Goal: Find specific page/section: Find specific page/section

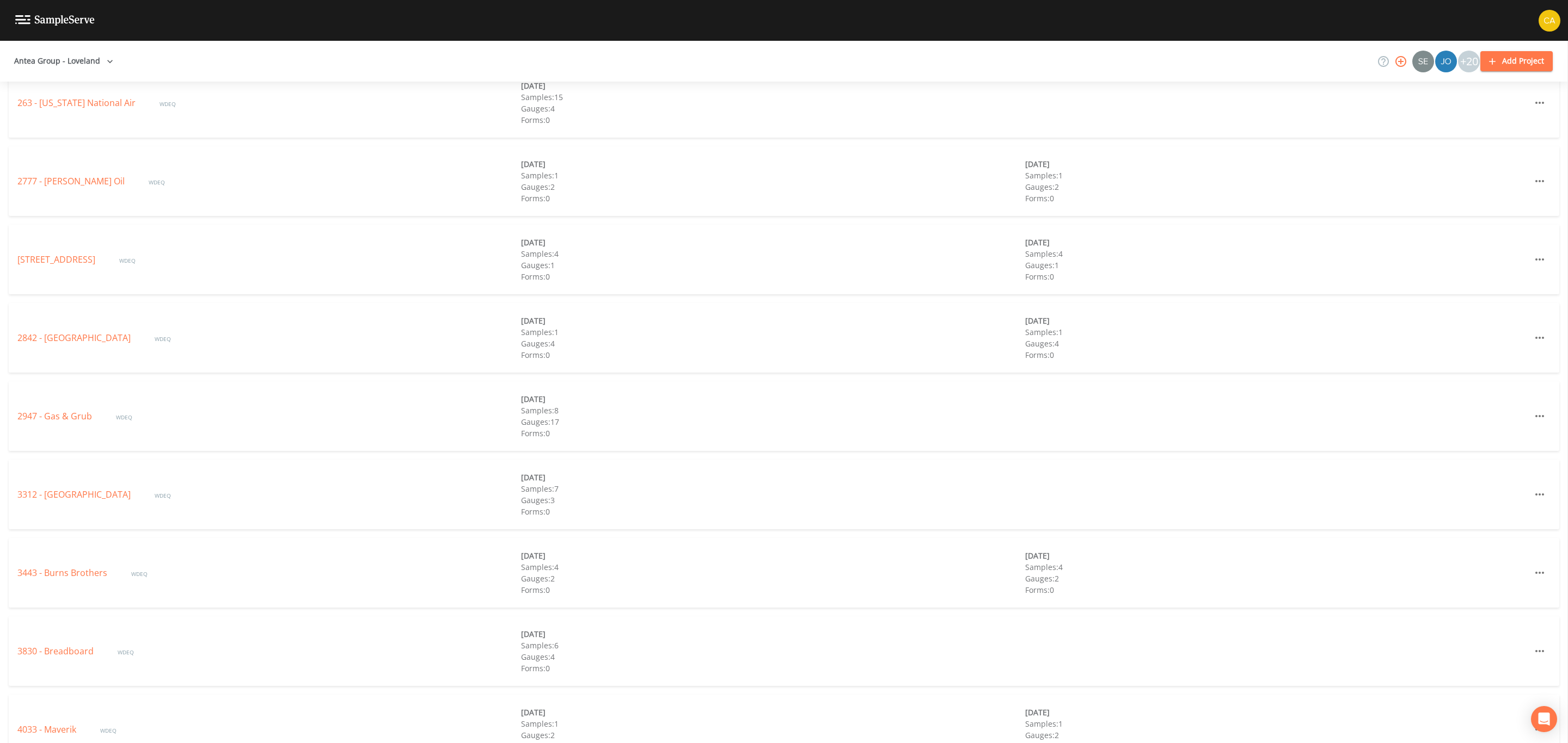
scroll to position [2039, 0]
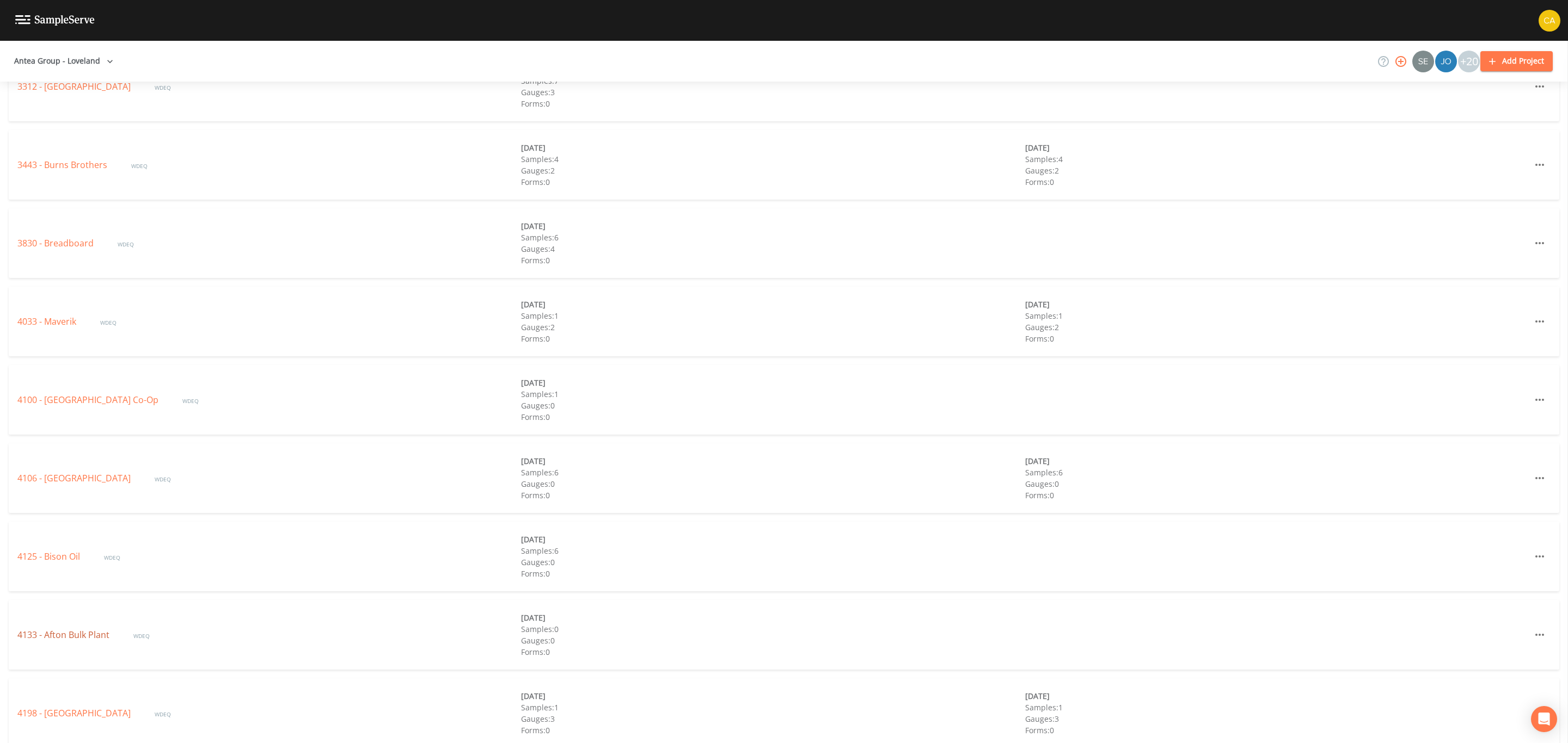
click at [48, 635] on link "4133 - Afton Bulk Plant" at bounding box center [64, 635] width 94 height 12
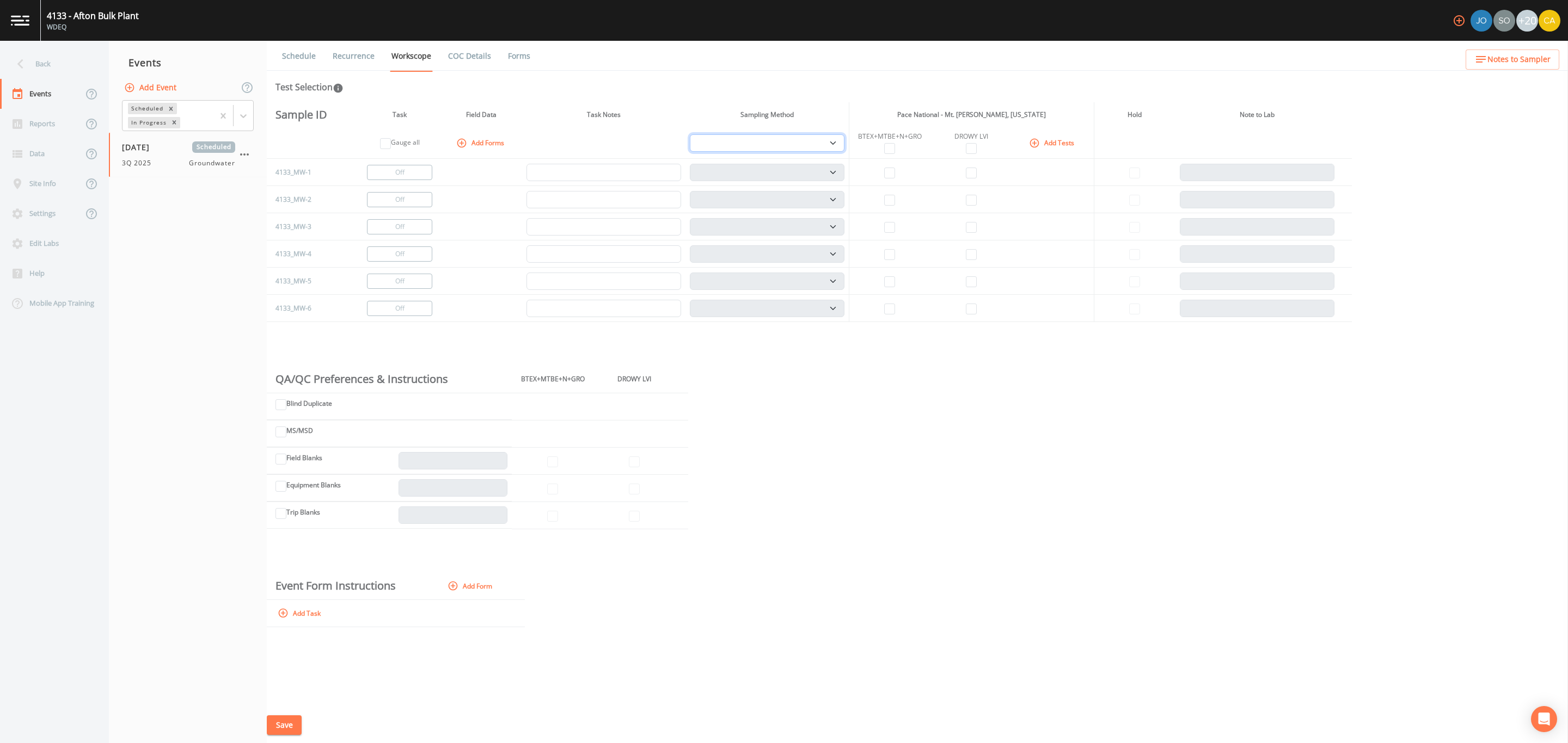
click at [803, 146] on select "PDB Bag Grab Low Flow 3 Vol. Purge" at bounding box center [766, 143] width 155 height 18
click at [717, 98] on div "Schedule Recurrence Workscope COC Details Forms Test Selection Sample ID Task F…" at bounding box center [917, 392] width 1301 height 702
click at [486, 139] on button "Add Forms" at bounding box center [481, 143] width 55 height 18
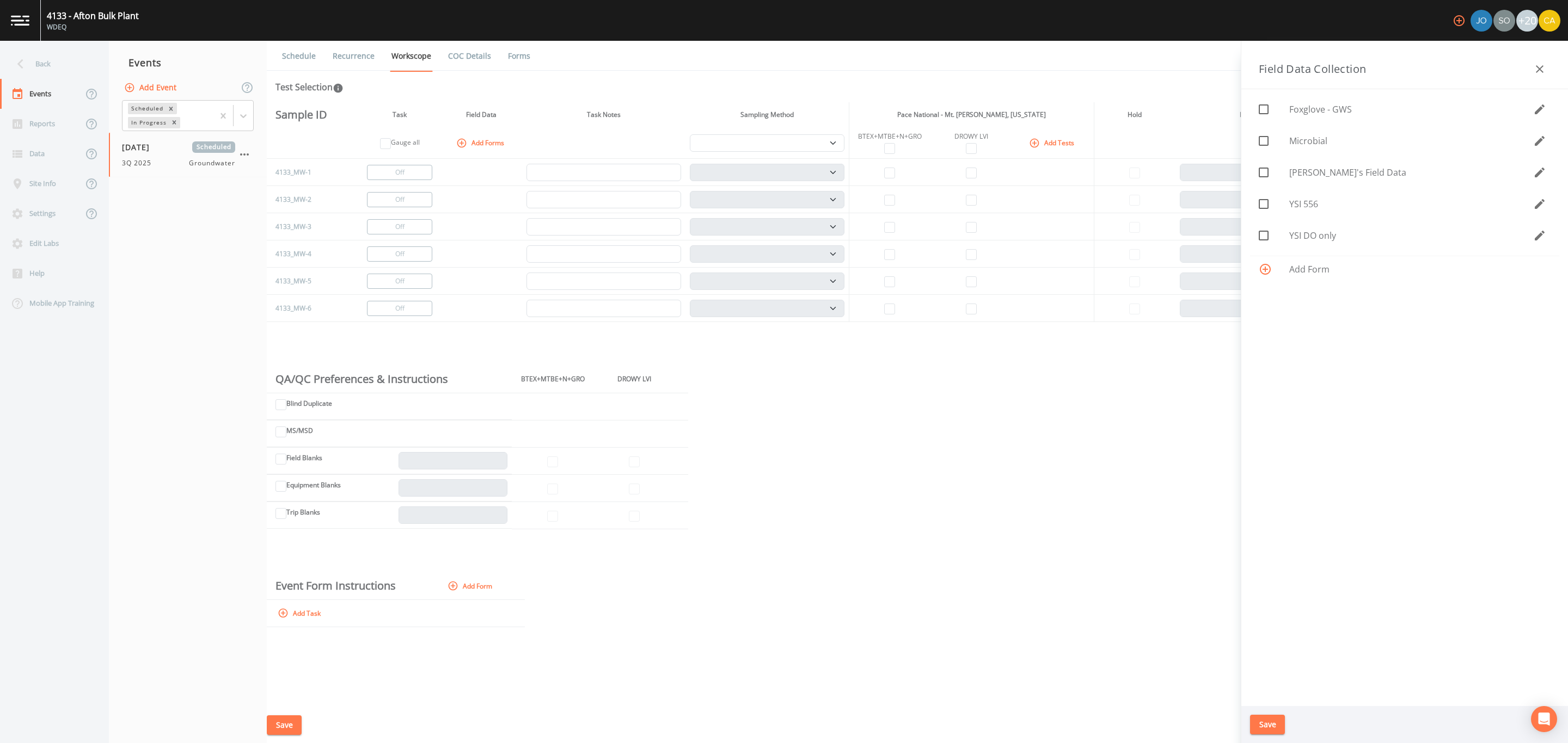
click at [1540, 69] on icon "button" at bounding box center [1539, 69] width 8 height 8
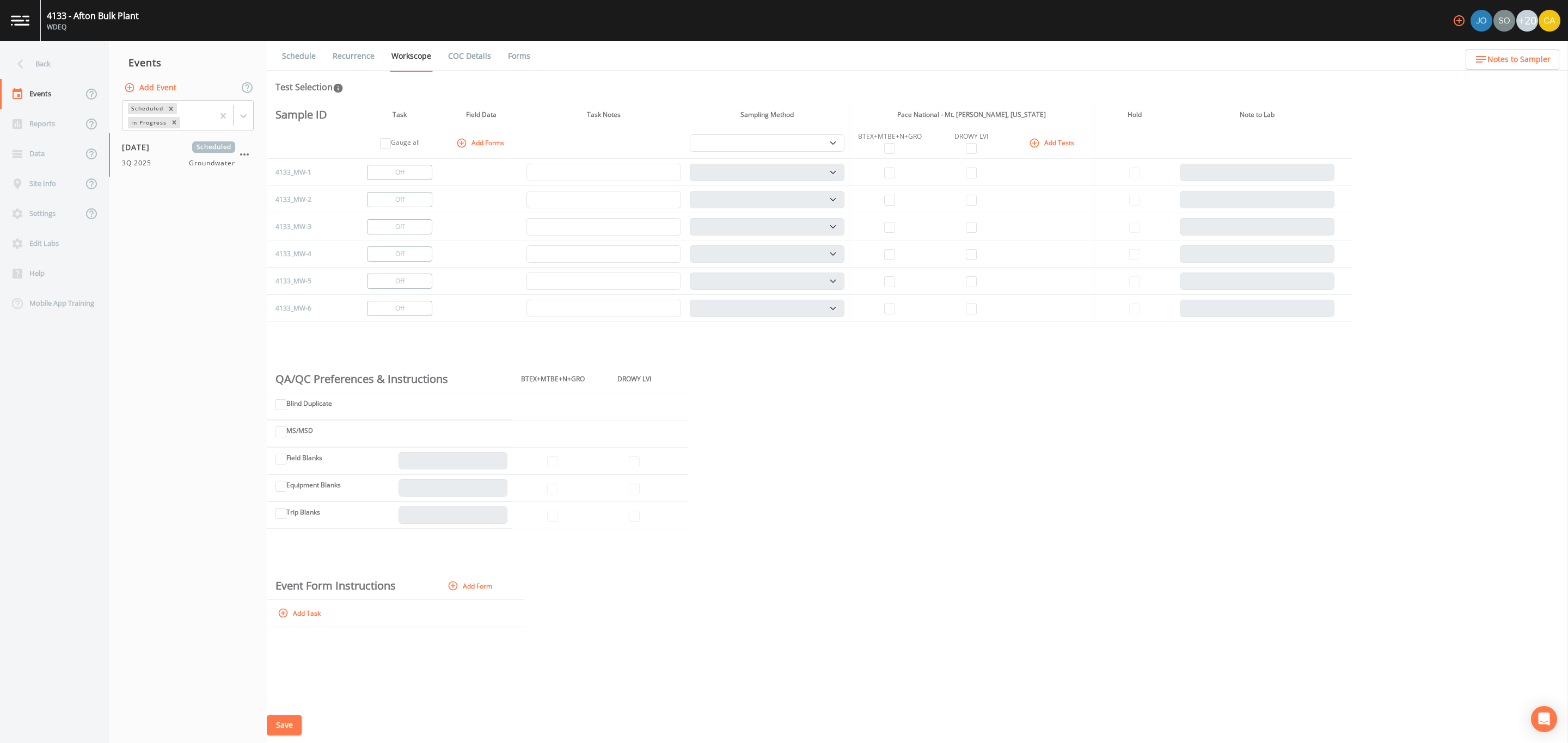
drag, startPoint x: 957, startPoint y: 455, endPoint x: 672, endPoint y: 9, distance: 529.3
click at [957, 456] on div "Sample ID Task Field Data Task Notes Sampling Method Pace National - Mt. [PERSO…" at bounding box center [917, 405] width 1301 height 605
